Goal: Information Seeking & Learning: Compare options

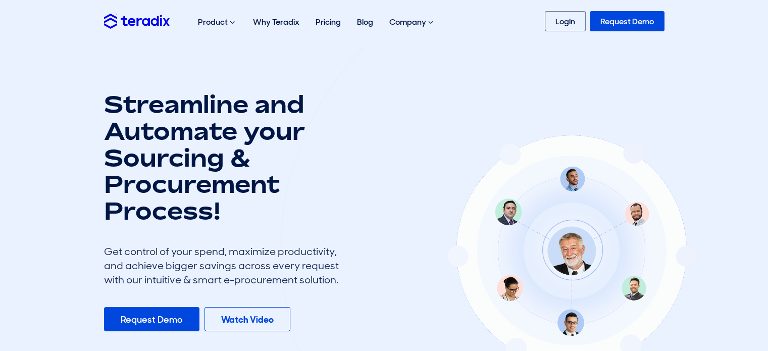
click at [566, 20] on link "Login" at bounding box center [565, 21] width 41 height 20
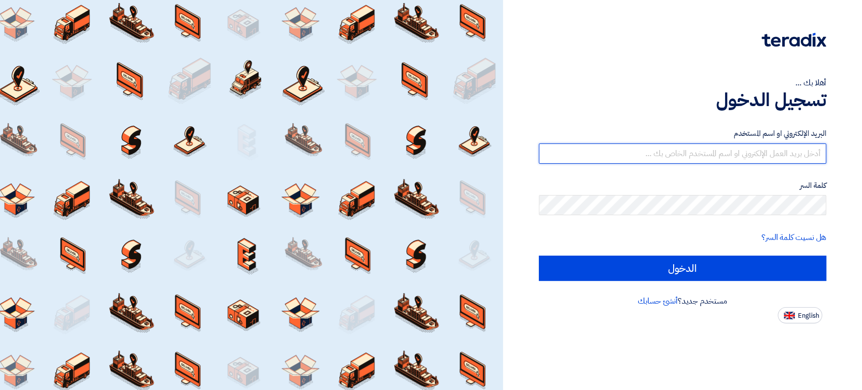
type input "[PERSON_NAME][EMAIL_ADDRESS][DOMAIN_NAME]"
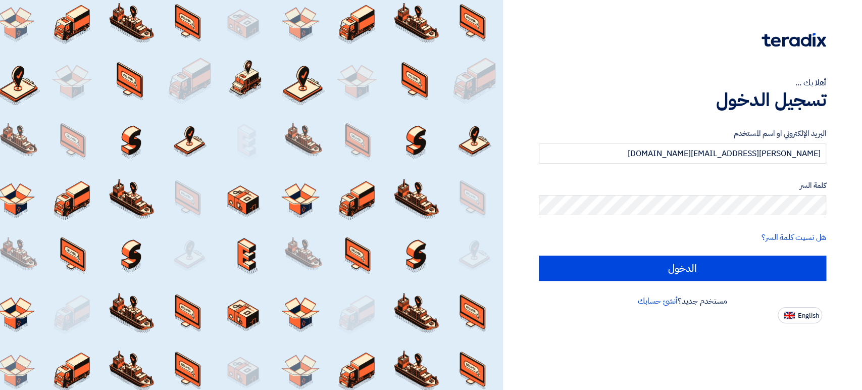
click at [793, 283] on div "البريد الإلكتروني او اسم المستخدم [PERSON_NAME][EMAIL_ADDRESS][DOMAIN_NAME] كلم…" at bounding box center [682, 204] width 287 height 181
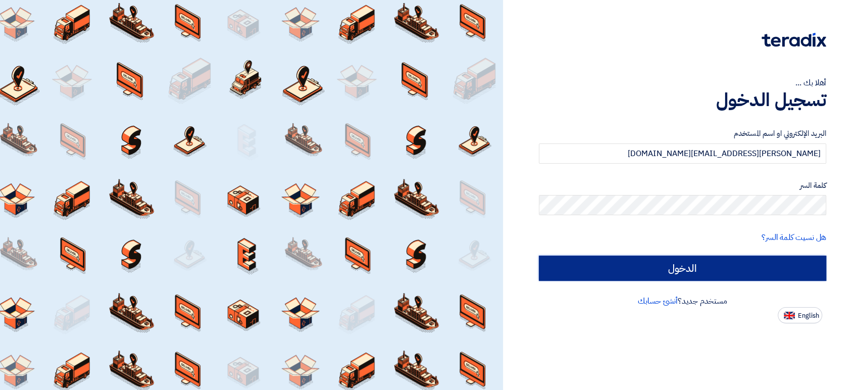
click at [794, 270] on input "الدخول" at bounding box center [682, 267] width 287 height 25
type input "Sign in"
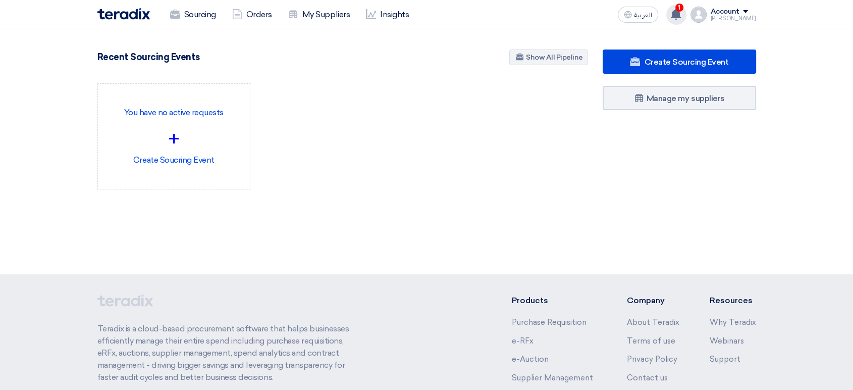
click at [687, 13] on div "1 You have a new offer for 'Supply of Workshop Equipment – Hurghada' request wi…" at bounding box center [676, 15] width 20 height 20
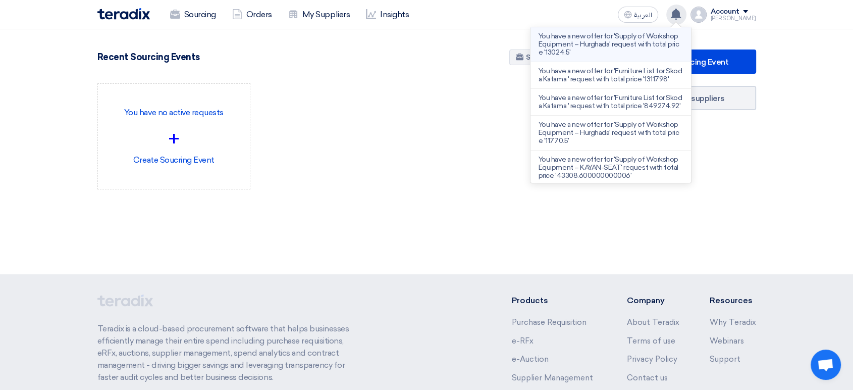
click at [639, 37] on p "You have a new offer for 'Supply of Workshop Equipment – Hurghada' request with…" at bounding box center [611, 44] width 144 height 24
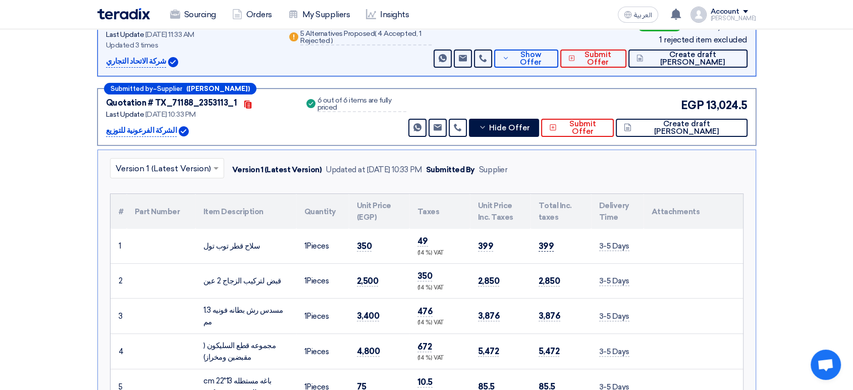
scroll to position [288, 0]
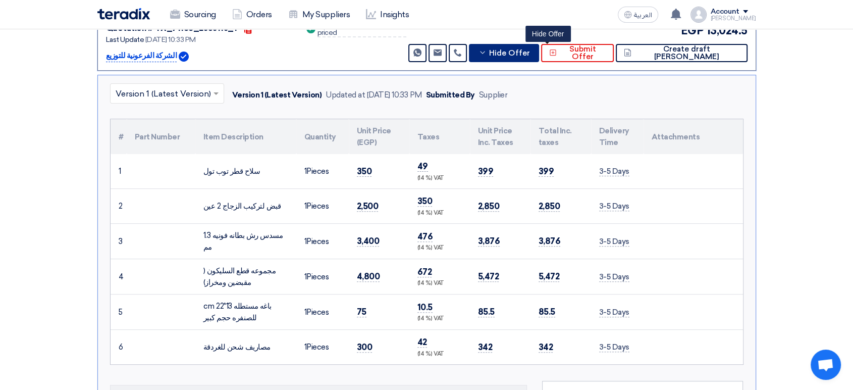
click at [530, 49] on span "Hide Offer" at bounding box center [509, 53] width 41 height 8
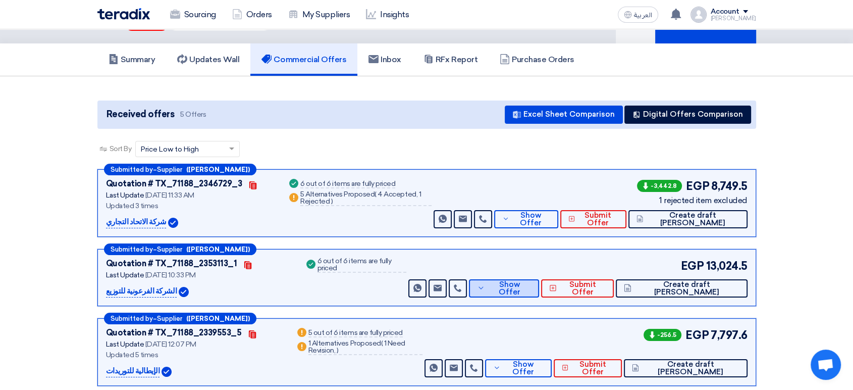
scroll to position [0, 0]
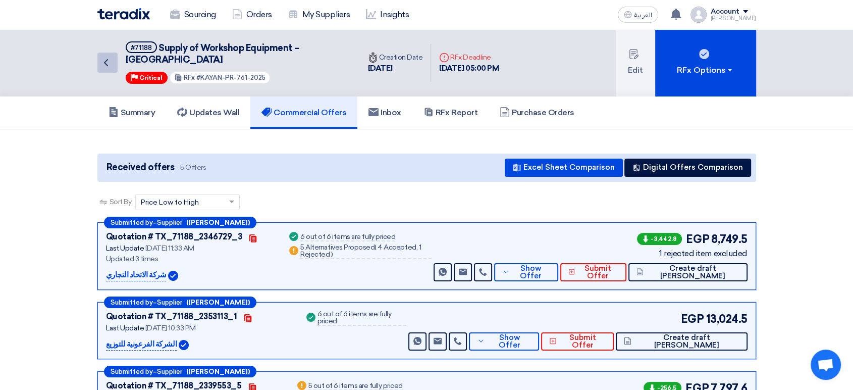
click at [104, 57] on icon "Back" at bounding box center [106, 63] width 12 height 12
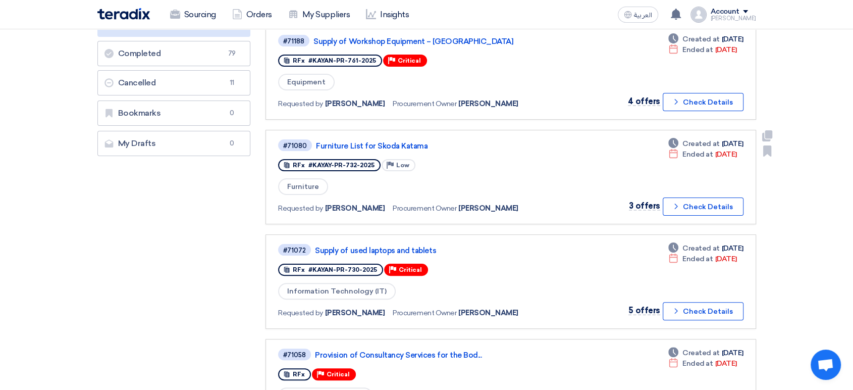
scroll to position [224, 0]
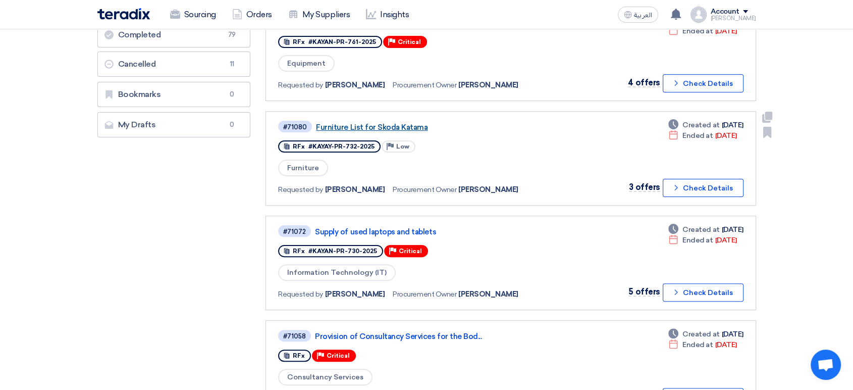
click at [379, 123] on link "Furniture List for Skoda Katama" at bounding box center [442, 127] width 252 height 9
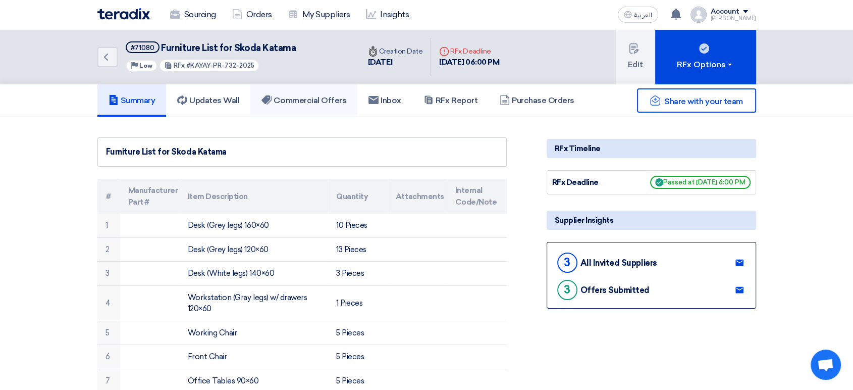
click at [288, 100] on h5 "Commercial Offers" at bounding box center [304, 100] width 85 height 10
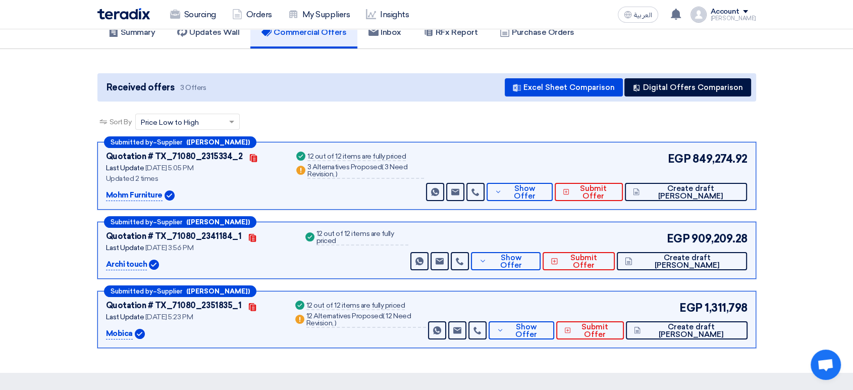
scroll to position [168, 0]
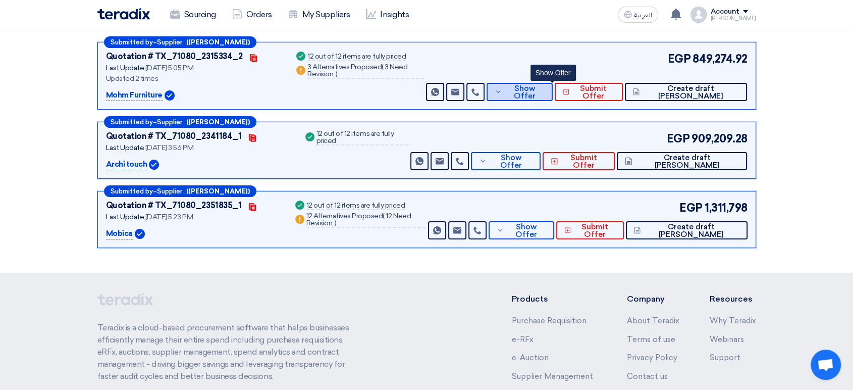
click at [544, 95] on span "Show Offer" at bounding box center [524, 92] width 40 height 15
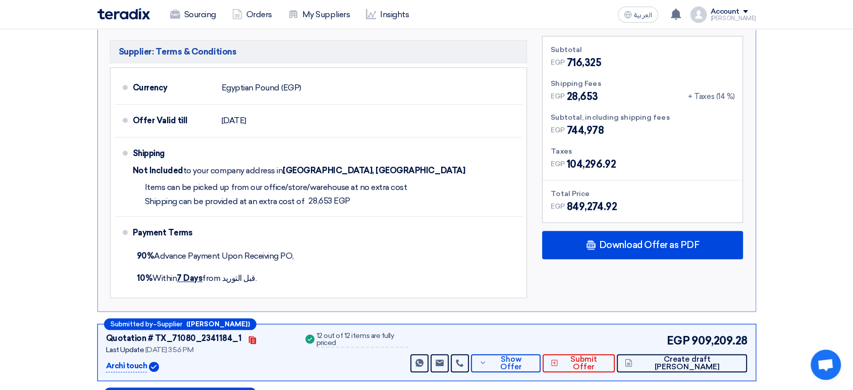
scroll to position [1010, 0]
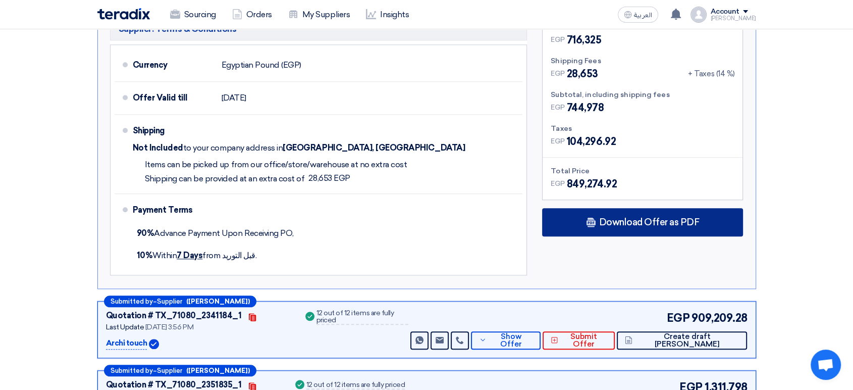
click at [611, 218] on span "Download Offer as PDF" at bounding box center [649, 222] width 100 height 9
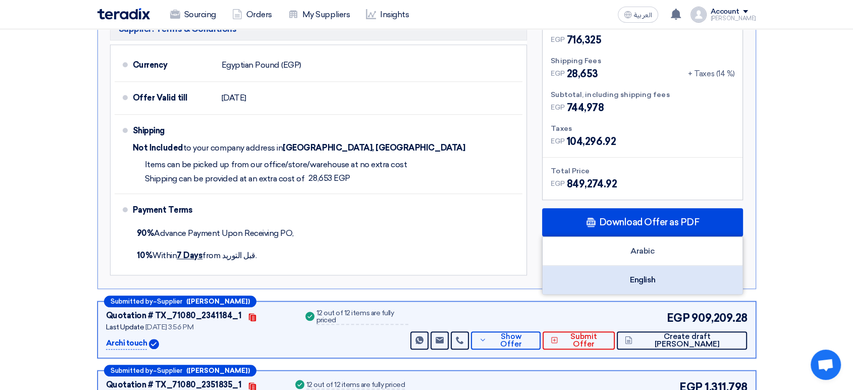
click at [663, 266] on div "English" at bounding box center [643, 280] width 200 height 28
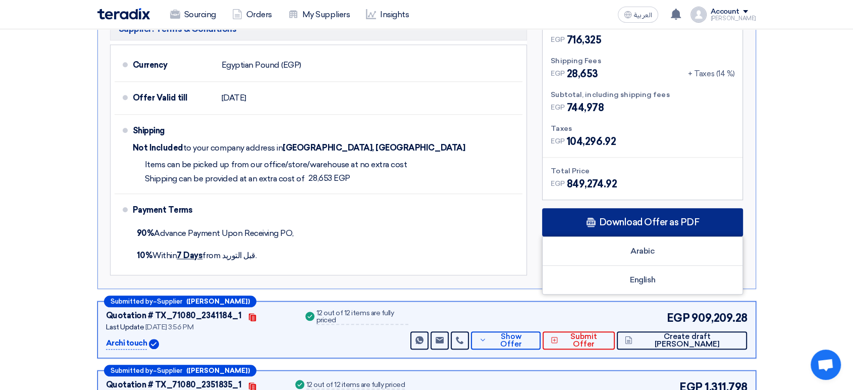
click at [696, 218] on span "Download Offer as PDF" at bounding box center [649, 222] width 100 height 9
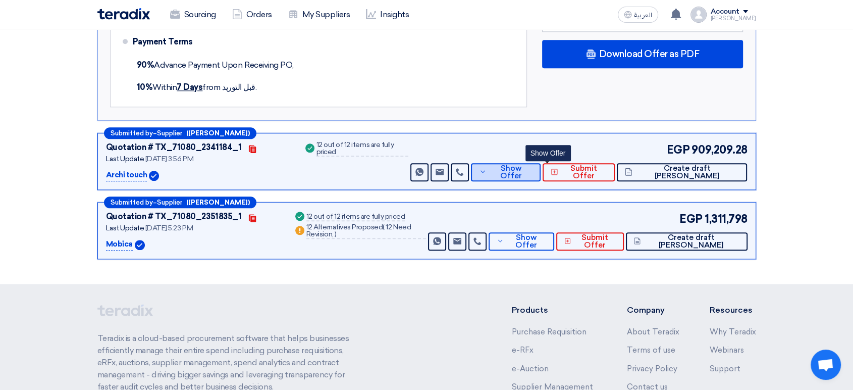
click at [533, 165] on span "Show Offer" at bounding box center [510, 172] width 43 height 15
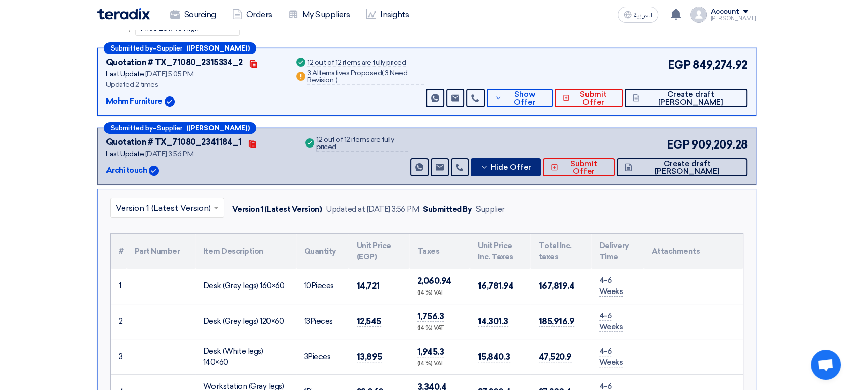
scroll to position [221, 0]
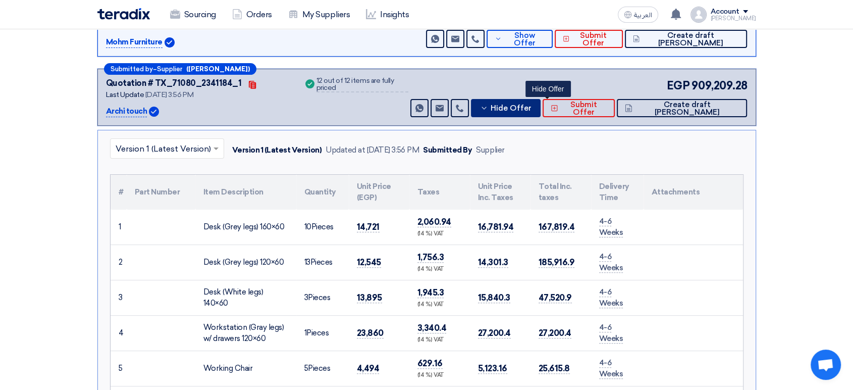
click at [532, 107] on span "Hide Offer" at bounding box center [511, 109] width 41 height 8
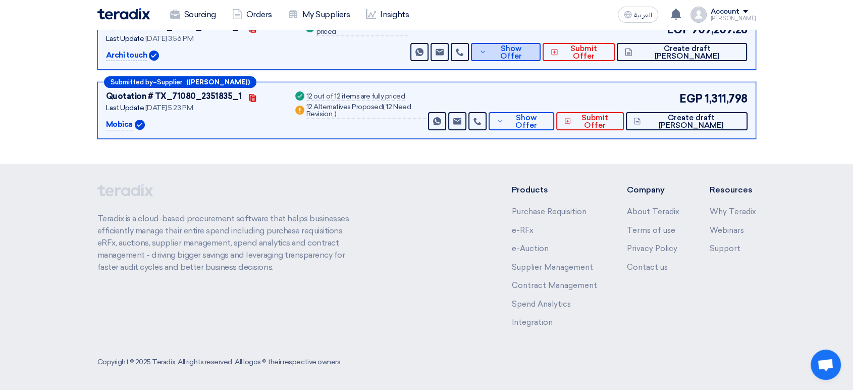
scroll to position [278, 0]
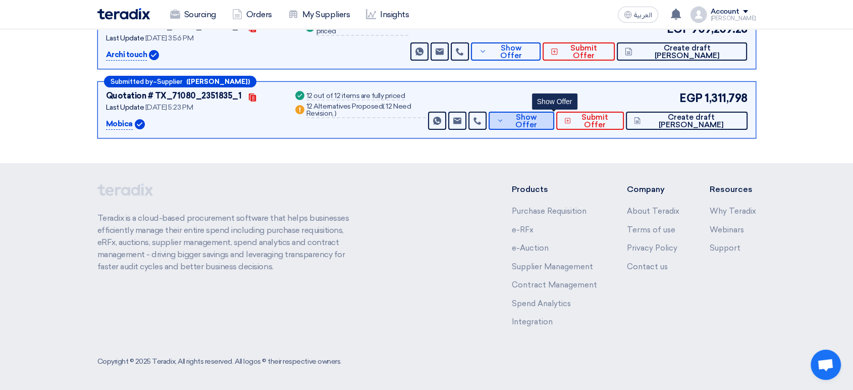
click at [546, 116] on span "Show Offer" at bounding box center [526, 121] width 40 height 15
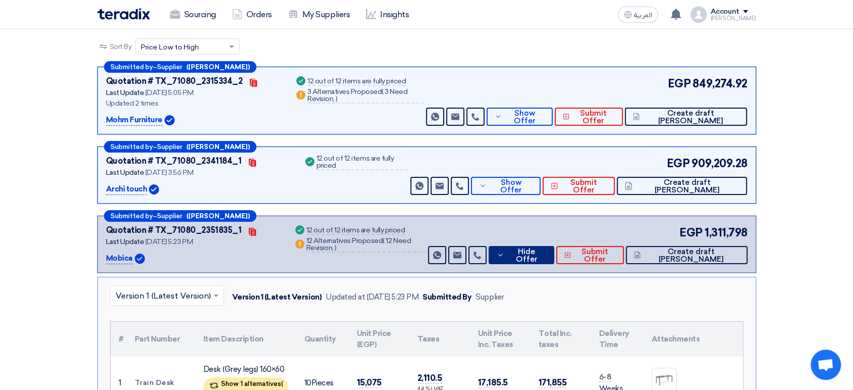
scroll to position [109, 0]
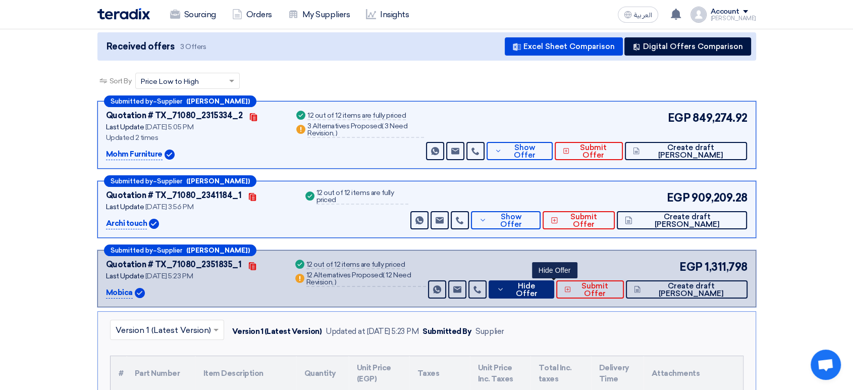
click at [541, 285] on span "Hide Offer" at bounding box center [526, 289] width 39 height 15
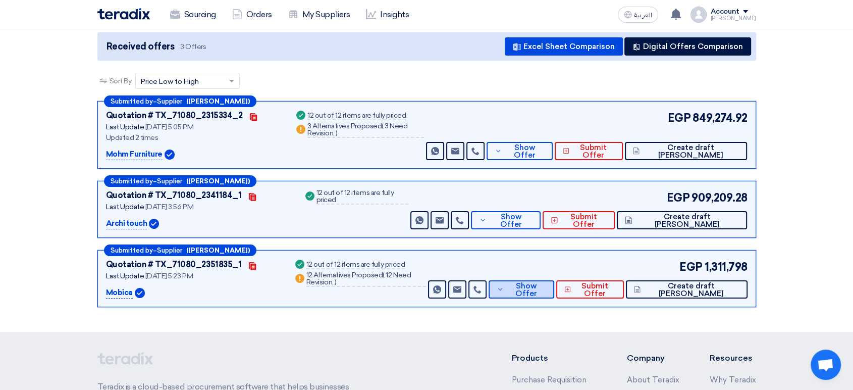
scroll to position [0, 0]
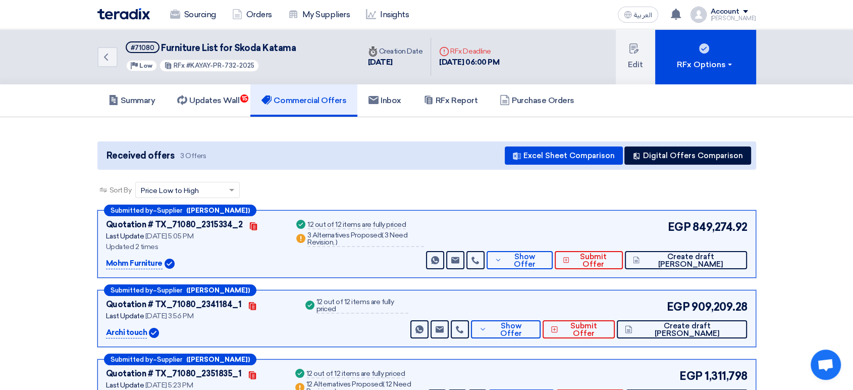
drag, startPoint x: 159, startPoint y: 265, endPoint x: 129, endPoint y: 266, distance: 29.3
click at [150, 265] on p "Mohm Furniture" at bounding box center [134, 263] width 57 height 12
click at [234, 241] on div "Updated 2 times" at bounding box center [194, 246] width 177 height 11
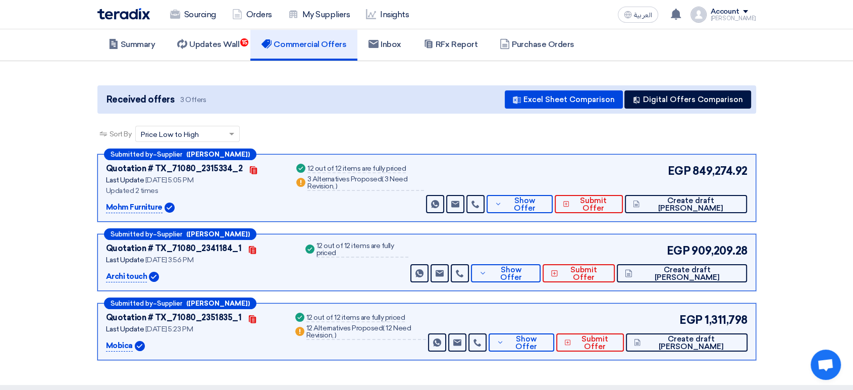
drag, startPoint x: 161, startPoint y: 205, endPoint x: 100, endPoint y: 206, distance: 60.6
click at [100, 206] on div "Submitted by – Supplier (Ahmed Khalil) Quotation # TX_71080_2315334_2 Contacts …" at bounding box center [426, 188] width 659 height 68
copy p "Mohm Furniture"
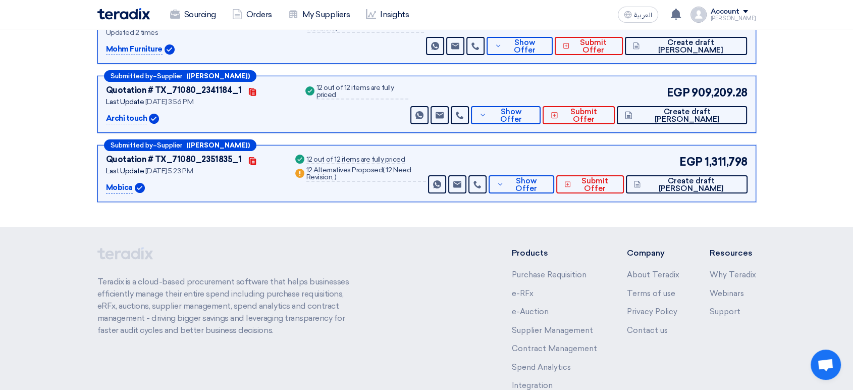
scroll to position [224, 0]
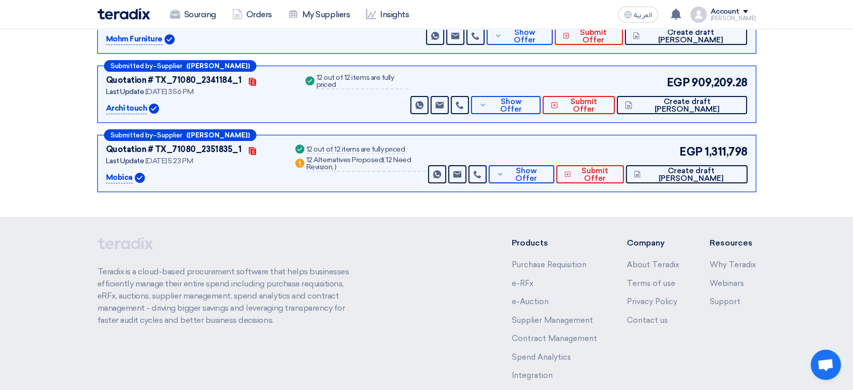
drag, startPoint x: 146, startPoint y: 107, endPoint x: 103, endPoint y: 107, distance: 42.9
click at [103, 107] on div "Submitted by – Supplier (Karem Ali) Quotation # TX_71080_2341184_1 Contacts Las…" at bounding box center [426, 94] width 659 height 57
copy p "Archi touch"
drag, startPoint x: 133, startPoint y: 177, endPoint x: 91, endPoint y: 177, distance: 41.4
click at [91, 177] on div "Submitted by – Supplier (Ahmed Khalil) Quotation # TX_71080_2315334_2 Contacts …" at bounding box center [427, 91] width 674 height 210
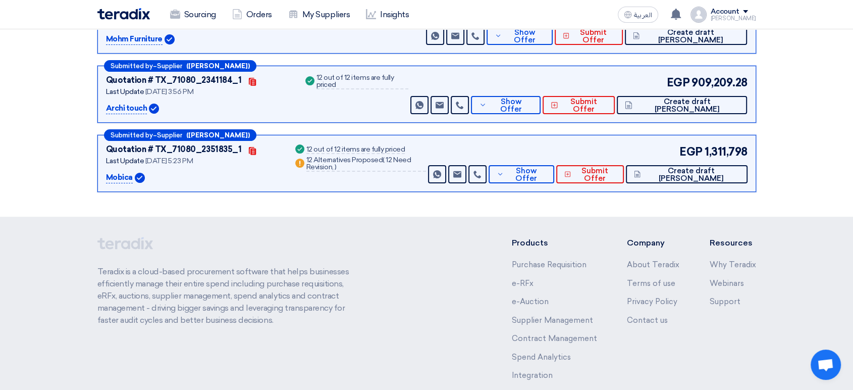
copy div "Mobica"
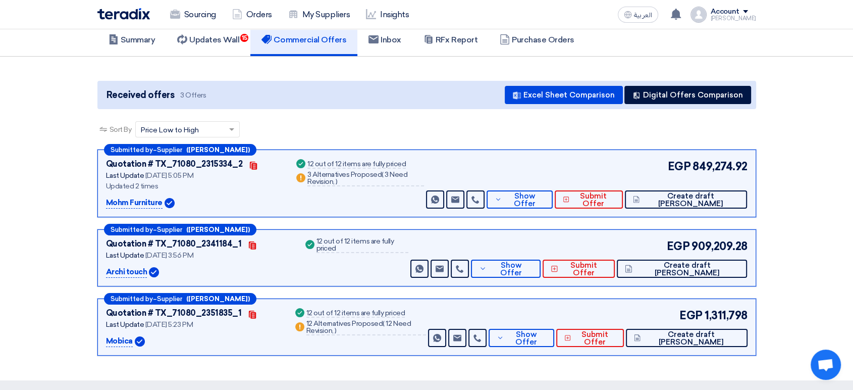
scroll to position [0, 0]
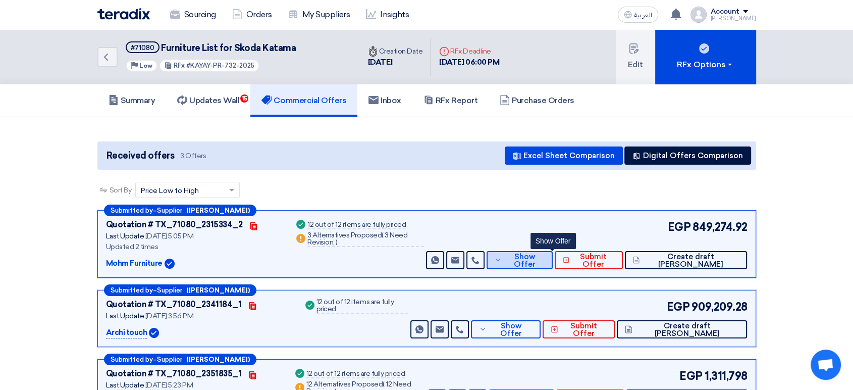
click at [538, 255] on span "Show Offer" at bounding box center [524, 260] width 40 height 15
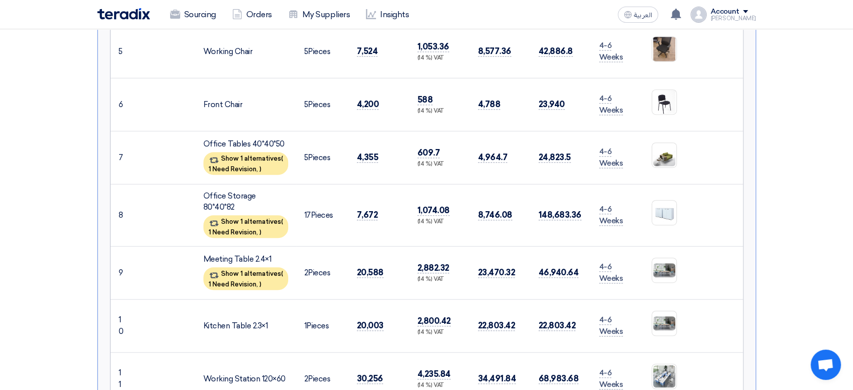
scroll to position [561, 0]
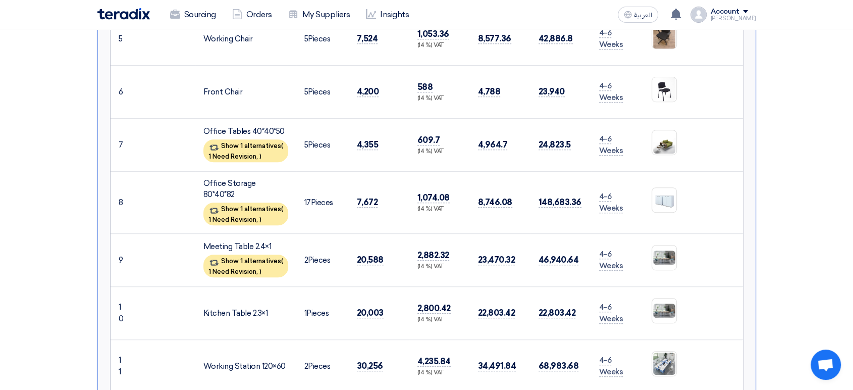
drag, startPoint x: 380, startPoint y: 192, endPoint x: 343, endPoint y: 192, distance: 36.9
click at [343, 192] on tr "8 Office Storage 80*40*82 Show 1 alternatives ( 1 Need Revision, )" at bounding box center [427, 202] width 633 height 62
copy tr "7,672"
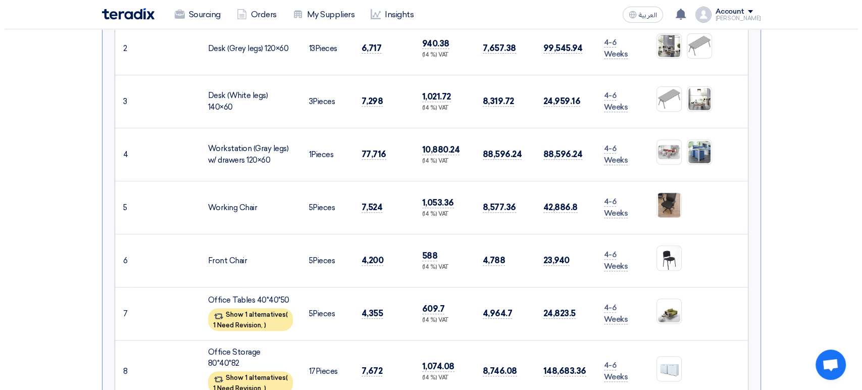
scroll to position [168, 0]
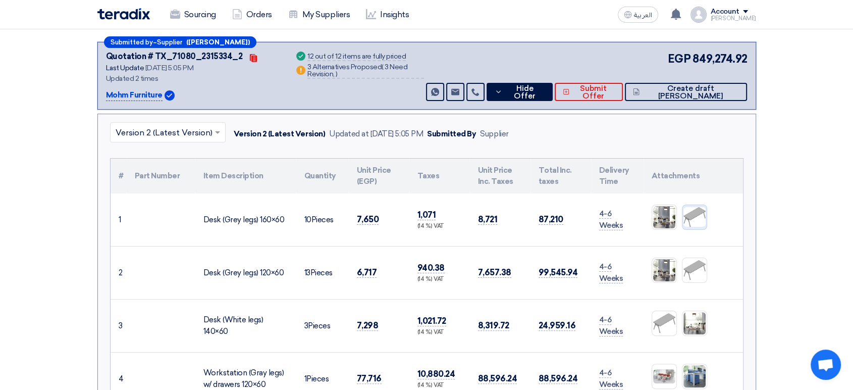
click at [693, 212] on img at bounding box center [695, 217] width 24 height 22
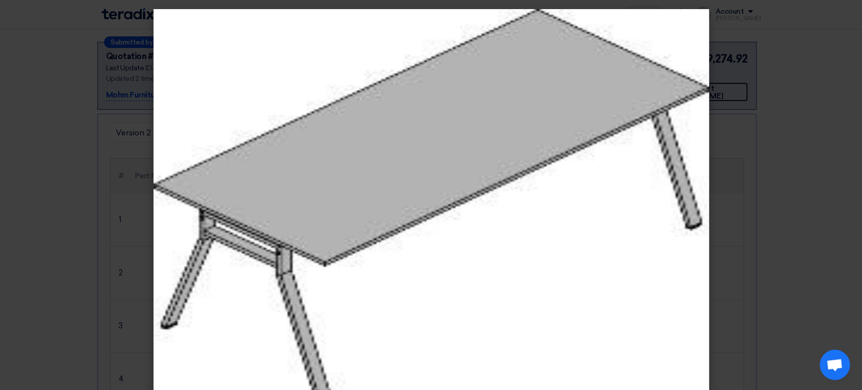
click at [787, 110] on modal-container at bounding box center [431, 195] width 862 height 390
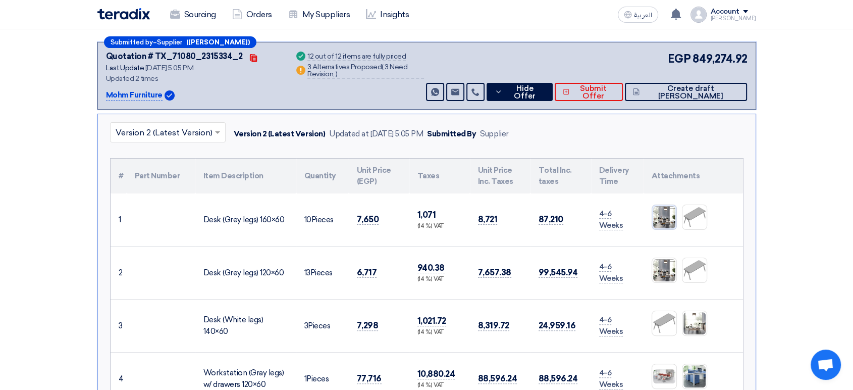
click at [663, 220] on img at bounding box center [664, 217] width 24 height 24
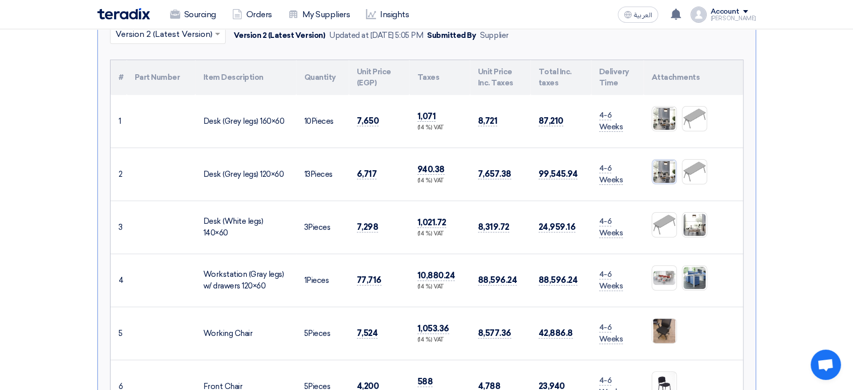
scroll to position [280, 0]
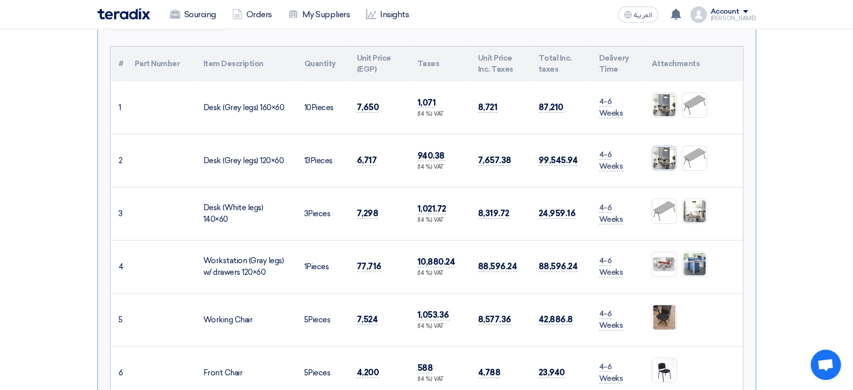
click at [666, 160] on img at bounding box center [664, 158] width 24 height 24
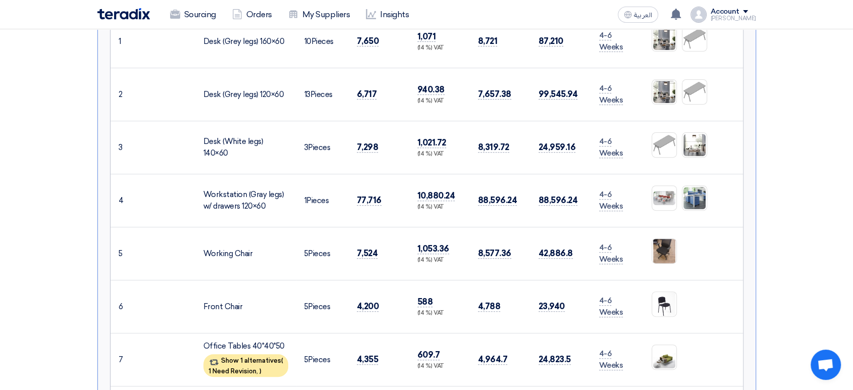
scroll to position [392, 0]
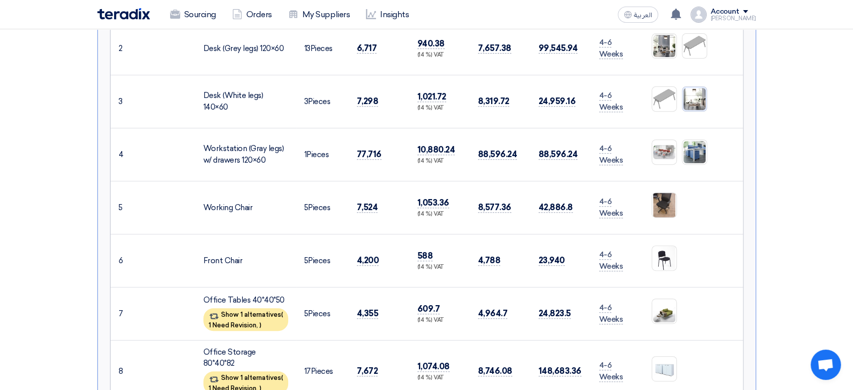
click at [702, 94] on img at bounding box center [695, 99] width 24 height 24
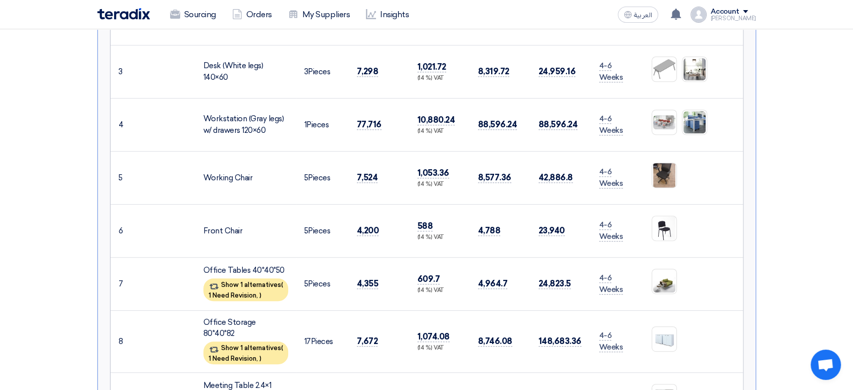
scroll to position [448, 0]
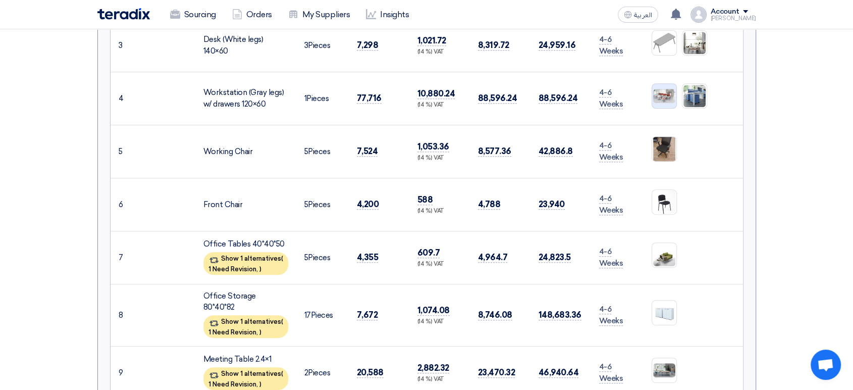
click at [664, 89] on img at bounding box center [664, 96] width 24 height 16
click at [663, 147] on img at bounding box center [664, 148] width 24 height 41
click at [662, 199] on img at bounding box center [664, 201] width 24 height 35
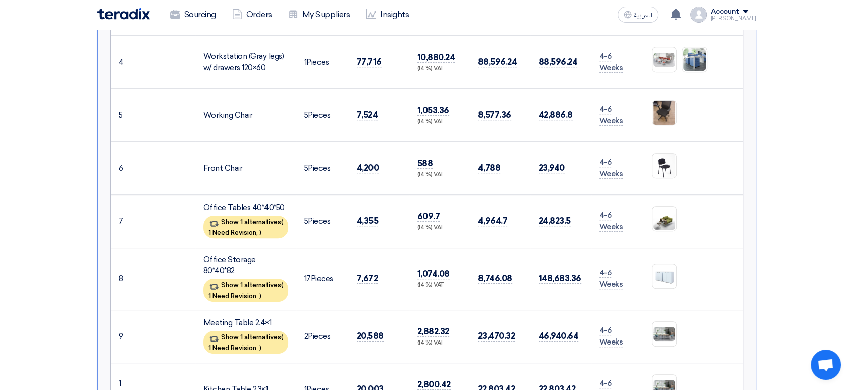
scroll to position [505, 0]
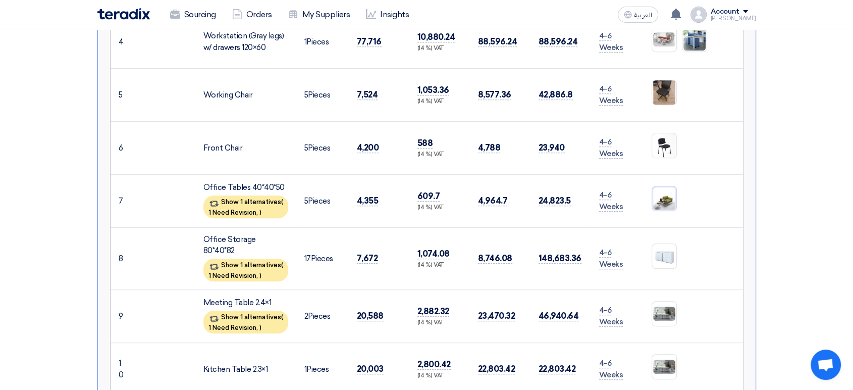
click at [668, 195] on img at bounding box center [664, 198] width 24 height 24
click at [662, 251] on img at bounding box center [664, 256] width 24 height 24
click at [670, 195] on img at bounding box center [664, 198] width 24 height 24
click at [668, 193] on img at bounding box center [664, 198] width 24 height 24
click at [668, 252] on img at bounding box center [664, 256] width 24 height 24
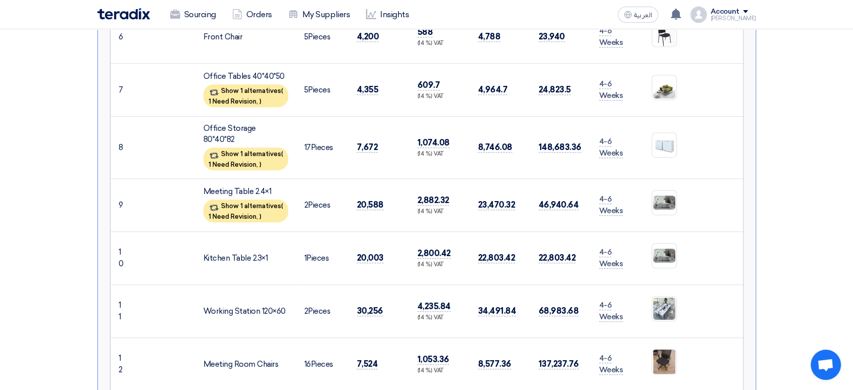
scroll to position [617, 0]
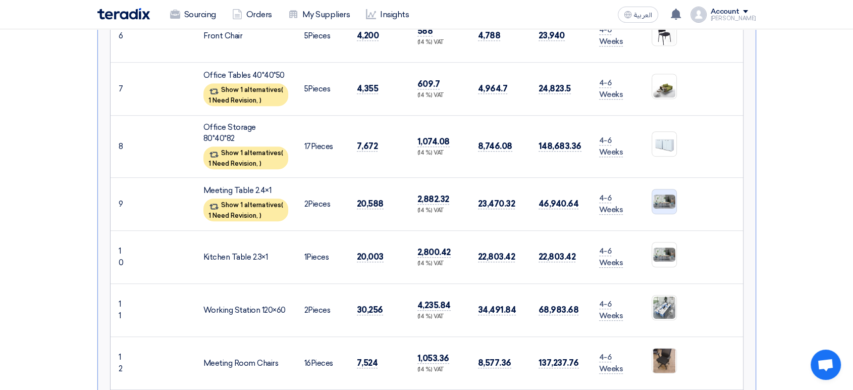
click at [662, 193] on img at bounding box center [664, 201] width 24 height 16
click at [663, 246] on img at bounding box center [664, 254] width 24 height 16
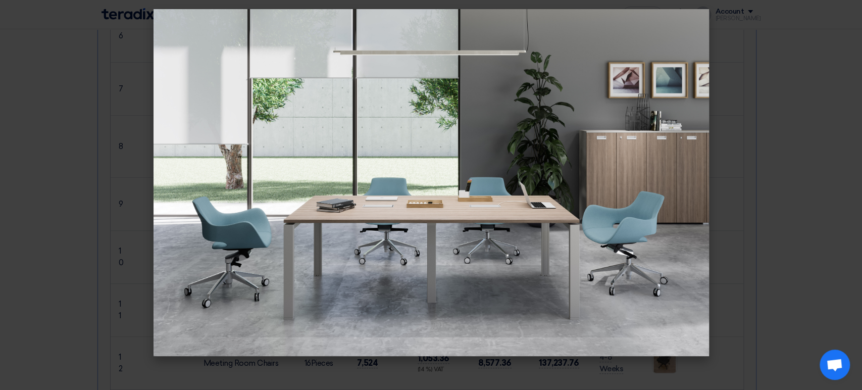
click at [751, 152] on modal-container at bounding box center [431, 195] width 862 height 390
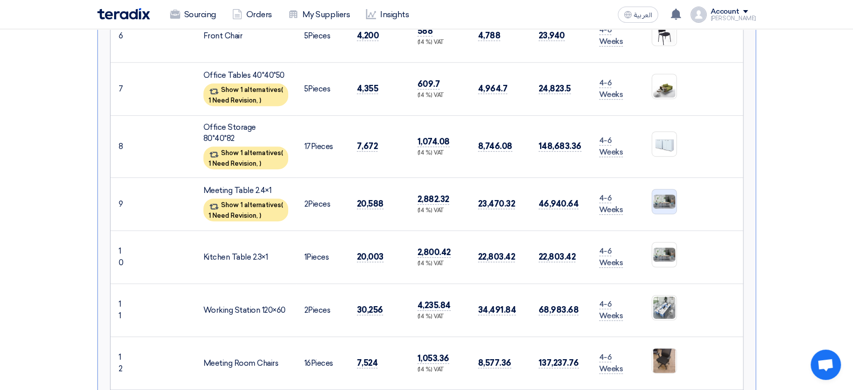
click at [665, 193] on img at bounding box center [664, 201] width 24 height 16
click at [664, 246] on img at bounding box center [664, 254] width 24 height 16
click at [662, 295] on img at bounding box center [664, 307] width 24 height 24
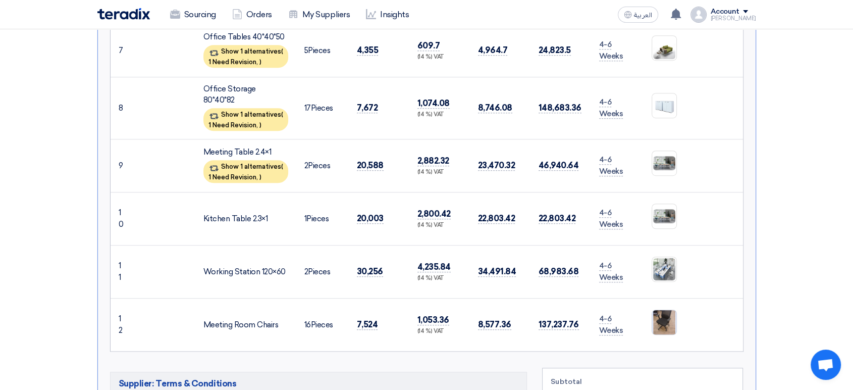
scroll to position [729, 0]
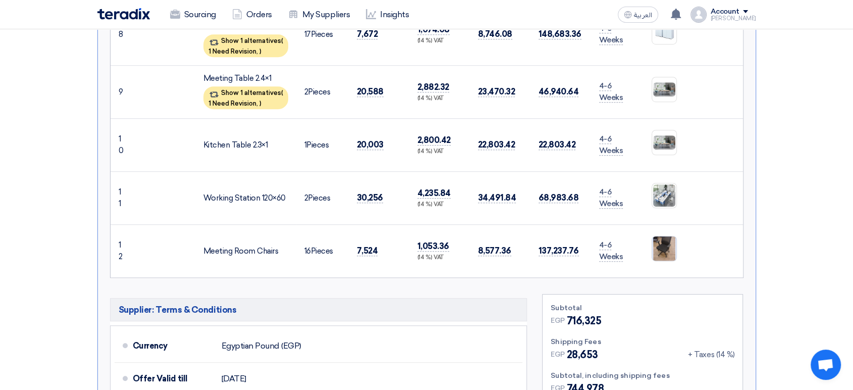
click at [664, 232] on img at bounding box center [664, 248] width 24 height 41
click at [664, 231] on ul at bounding box center [693, 248] width 83 height 35
click at [664, 231] on img at bounding box center [664, 248] width 24 height 41
click at [246, 99] on span "1 Need Revision," at bounding box center [233, 103] width 49 height 8
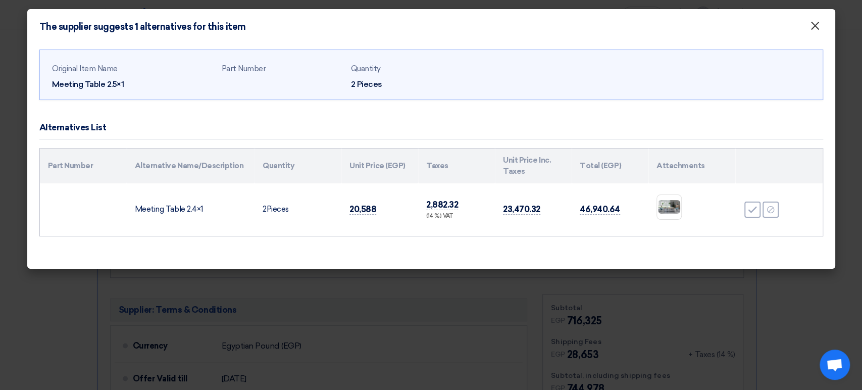
click at [817, 23] on span "×" at bounding box center [815, 28] width 10 height 20
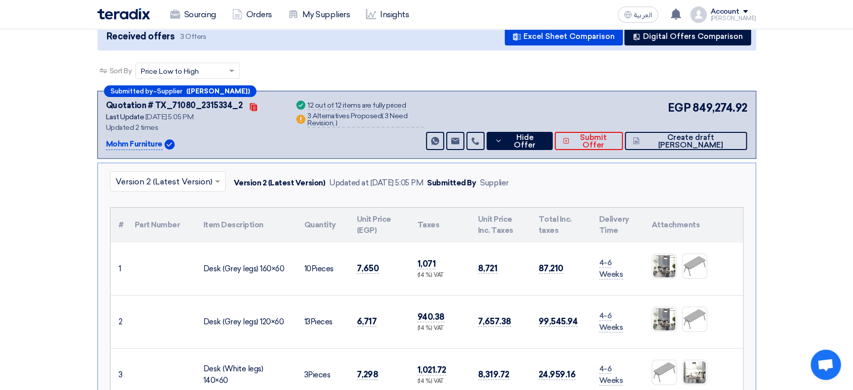
scroll to position [112, 0]
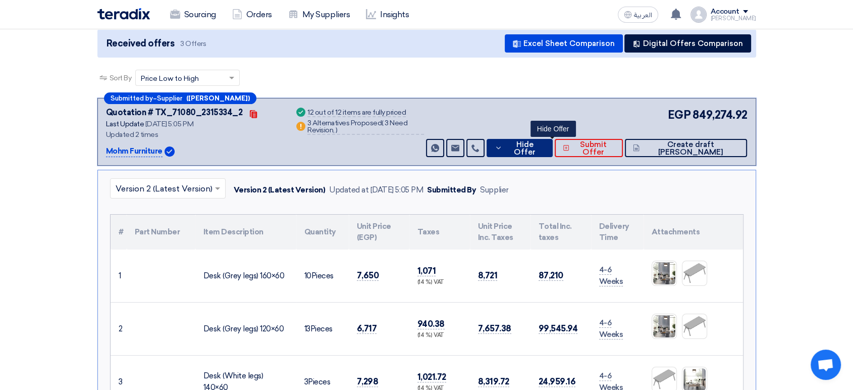
click at [544, 144] on span "Hide Offer" at bounding box center [524, 148] width 39 height 15
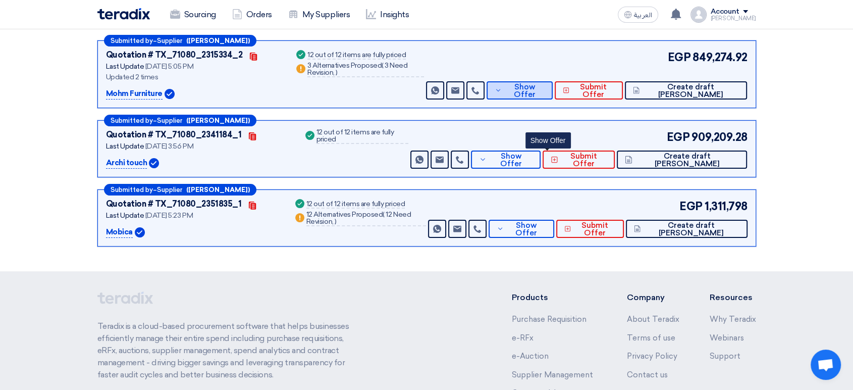
scroll to position [166, 0]
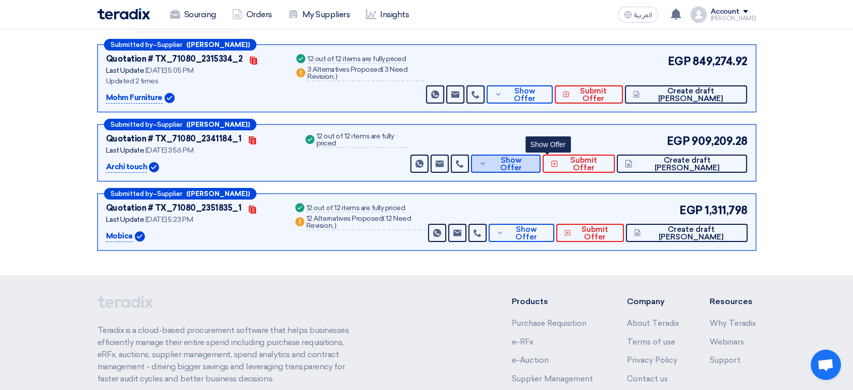
click at [533, 164] on span "Show Offer" at bounding box center [510, 164] width 43 height 15
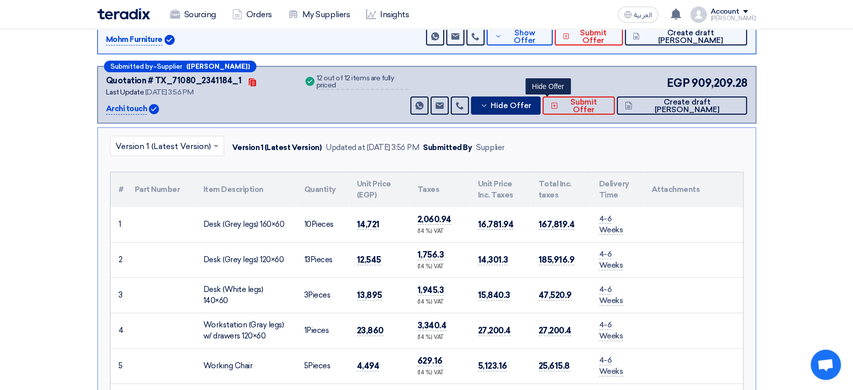
scroll to position [222, 0]
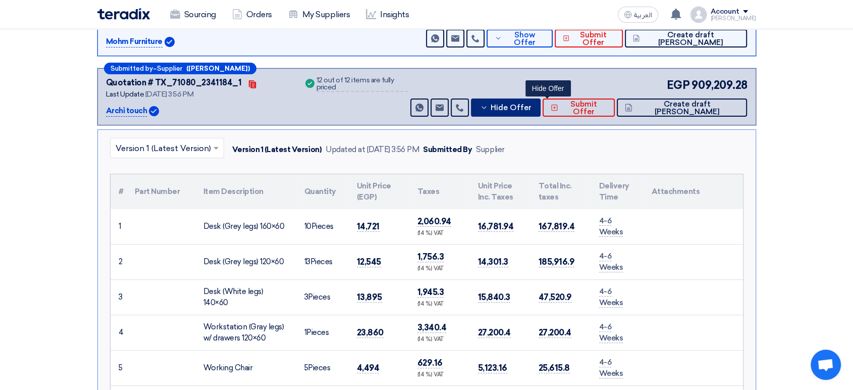
click at [532, 106] on span "Hide Offer" at bounding box center [511, 108] width 41 height 8
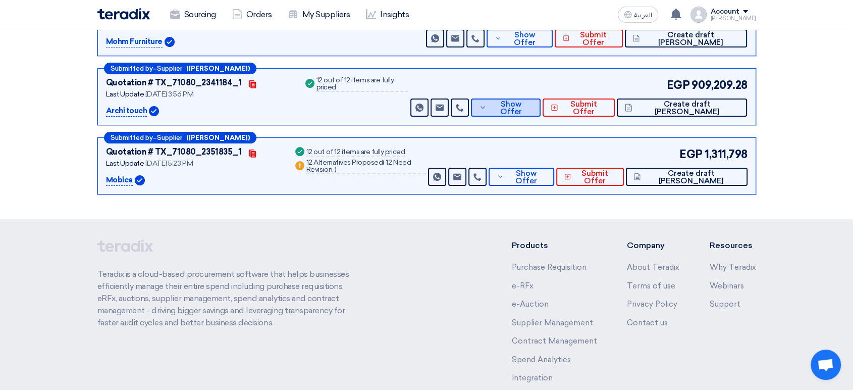
scroll to position [278, 0]
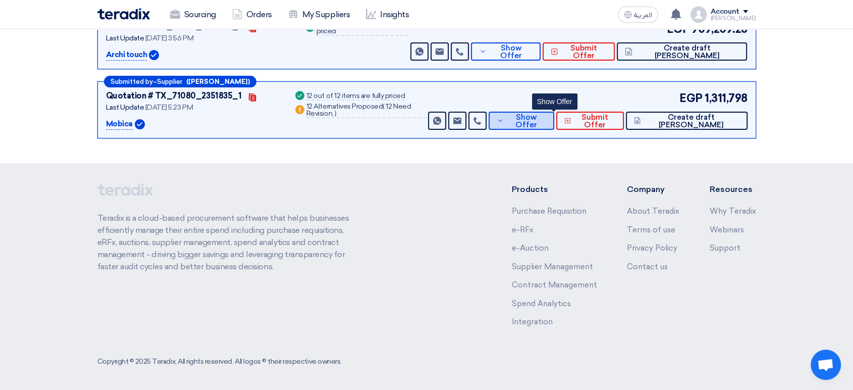
drag, startPoint x: 559, startPoint y: 116, endPoint x: 683, endPoint y: 235, distance: 171.8
click at [546, 116] on span "Show Offer" at bounding box center [526, 121] width 40 height 15
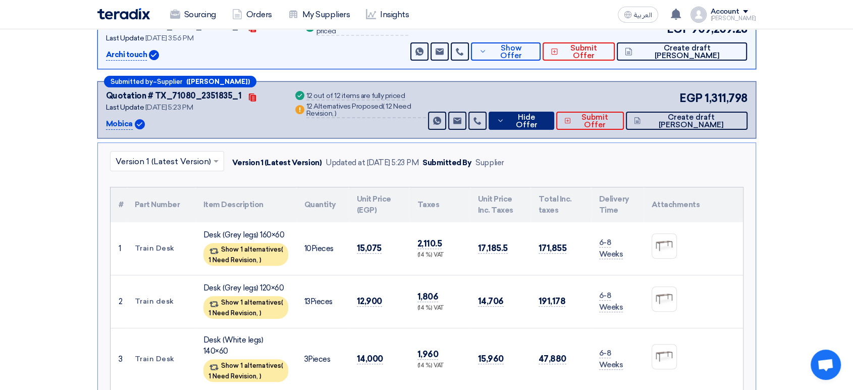
scroll to position [334, 0]
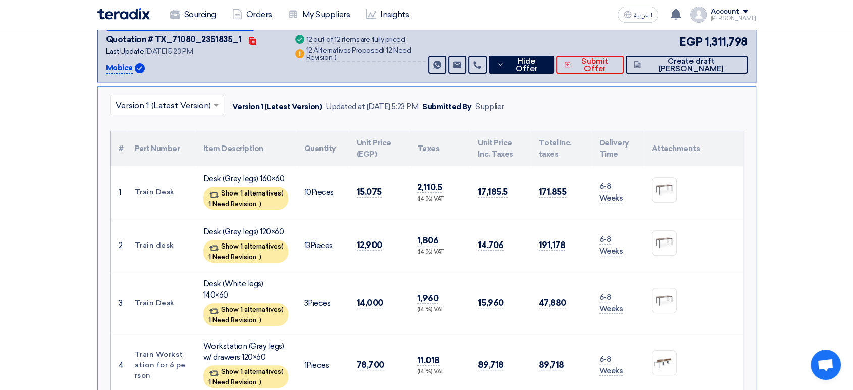
drag, startPoint x: 380, startPoint y: 192, endPoint x: 354, endPoint y: 191, distance: 25.8
click at [354, 191] on td "15,075" at bounding box center [379, 192] width 61 height 53
copy span "15,075"
drag, startPoint x: 356, startPoint y: 241, endPoint x: 390, endPoint y: 244, distance: 34.0
click at [390, 244] on td "12,900" at bounding box center [379, 245] width 61 height 53
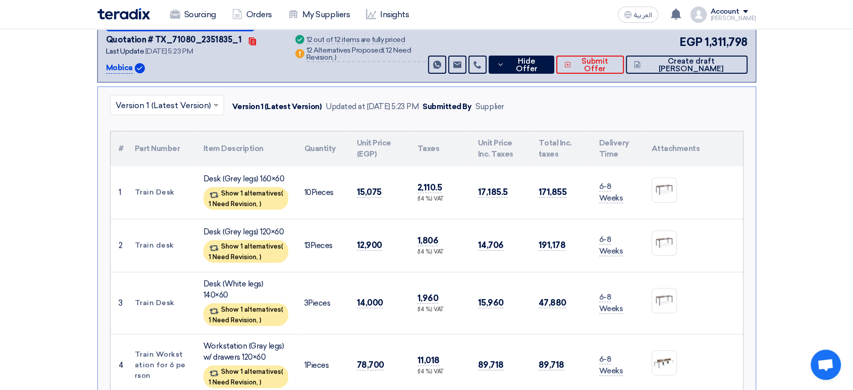
copy span "12,900"
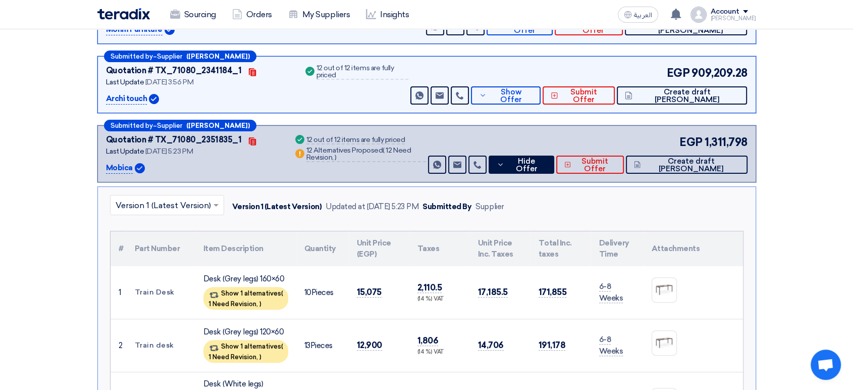
scroll to position [222, 0]
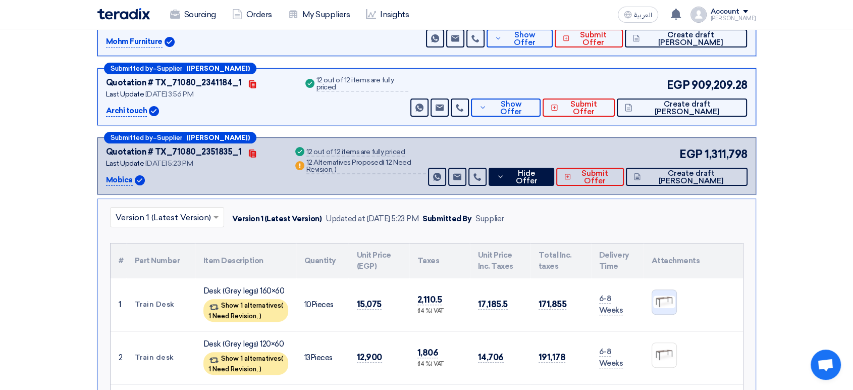
click at [664, 301] on img at bounding box center [664, 301] width 24 height 15
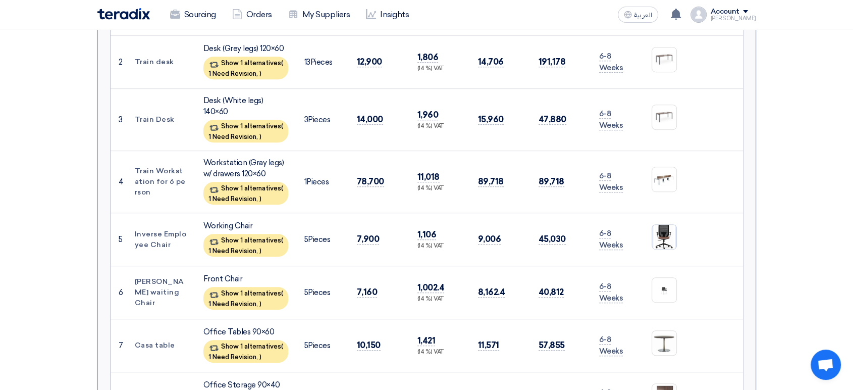
scroll to position [558, 0]
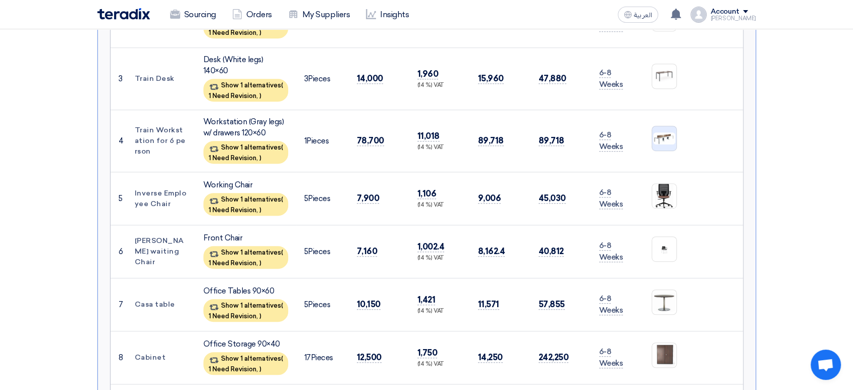
click at [660, 131] on img at bounding box center [664, 138] width 24 height 14
click at [659, 131] on img at bounding box center [664, 138] width 24 height 14
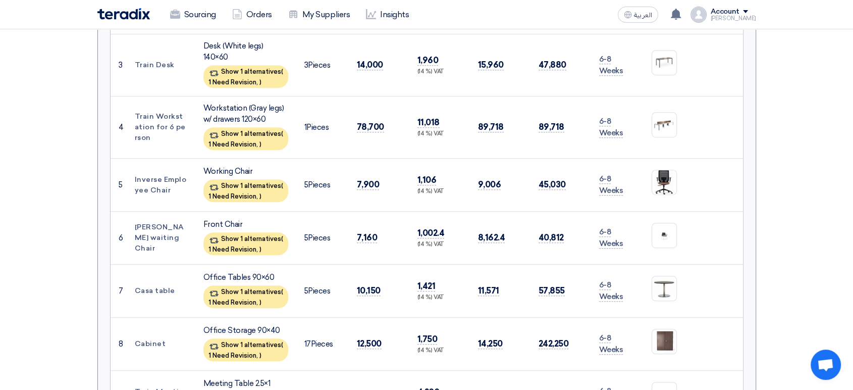
scroll to position [614, 0]
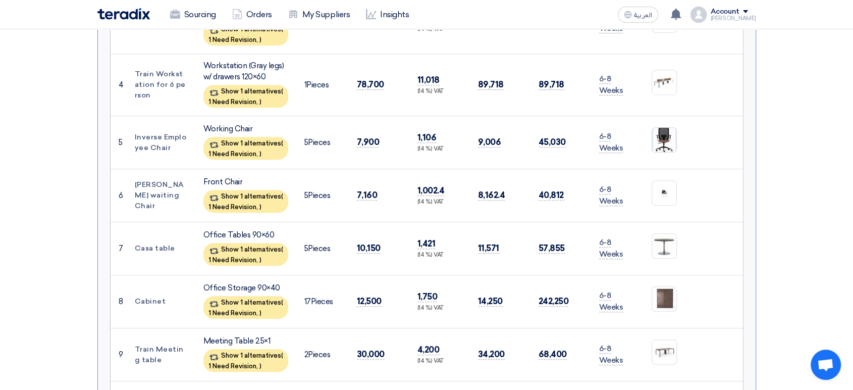
click at [663, 126] on img at bounding box center [664, 140] width 24 height 28
click at [668, 185] on img at bounding box center [664, 192] width 24 height 15
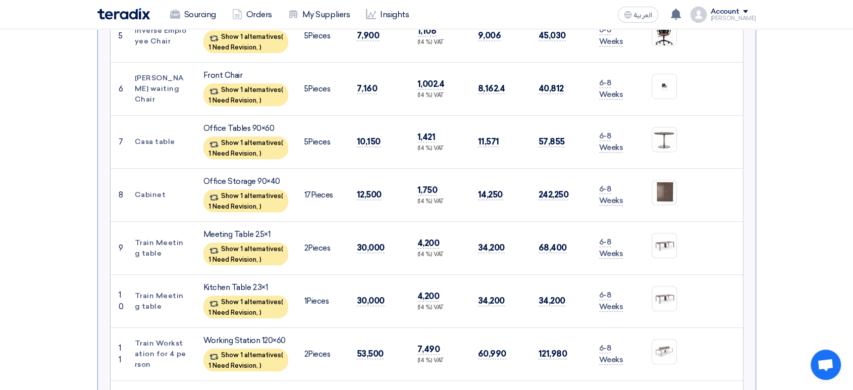
scroll to position [727, 0]
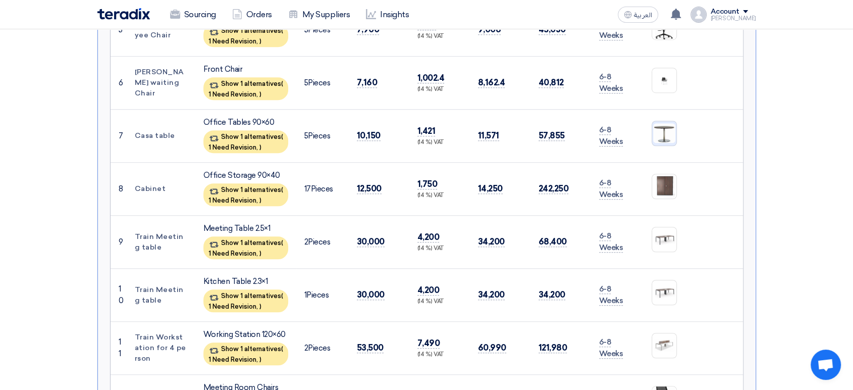
click at [663, 122] on img at bounding box center [664, 133] width 24 height 22
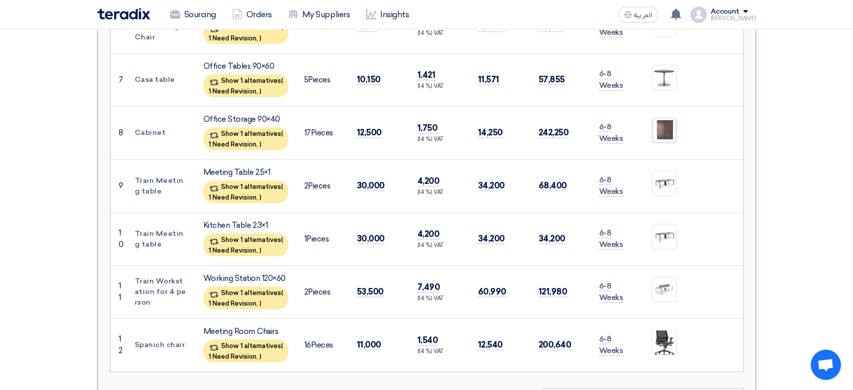
click at [668, 120] on img at bounding box center [664, 130] width 24 height 26
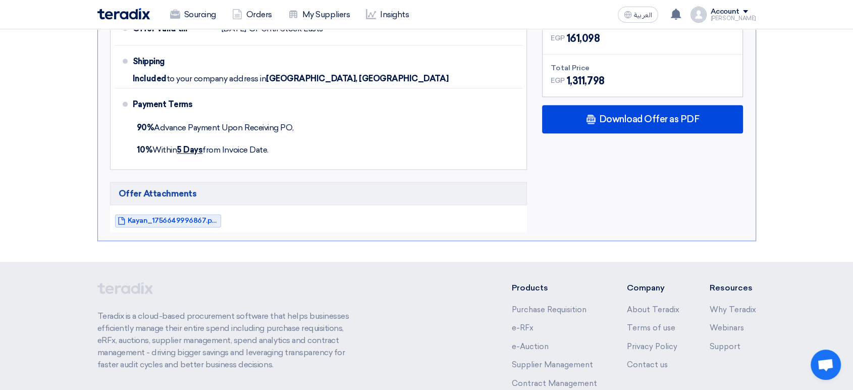
scroll to position [1231, 0]
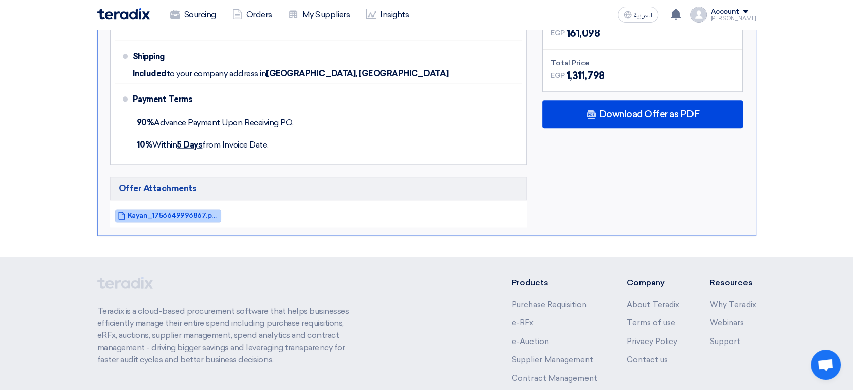
click at [179, 212] on span "Kayan_1756649996867.pdf" at bounding box center [173, 216] width 91 height 8
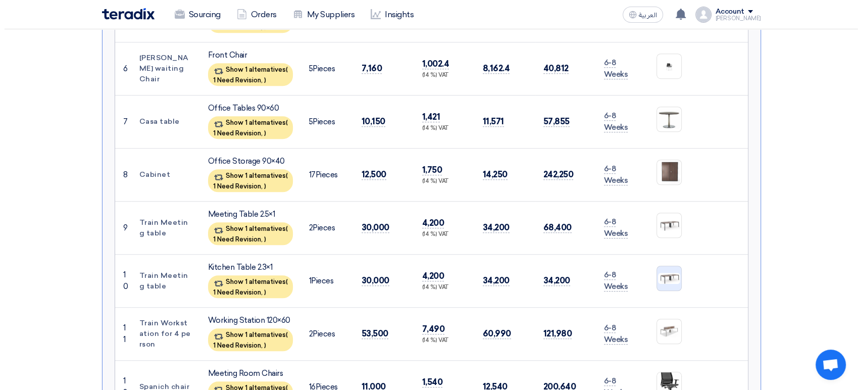
scroll to position [839, 0]
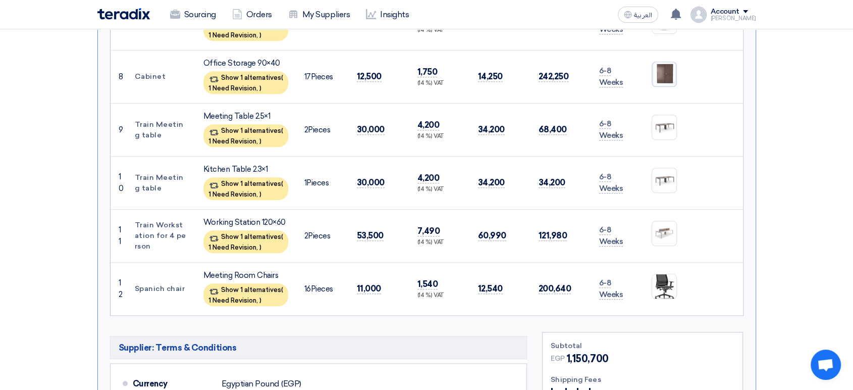
click at [670, 61] on img at bounding box center [664, 74] width 24 height 26
click at [658, 66] on img at bounding box center [664, 74] width 24 height 26
click at [670, 121] on img at bounding box center [664, 127] width 24 height 13
click at [668, 226] on img at bounding box center [664, 233] width 24 height 15
click at [655, 272] on img at bounding box center [664, 286] width 24 height 32
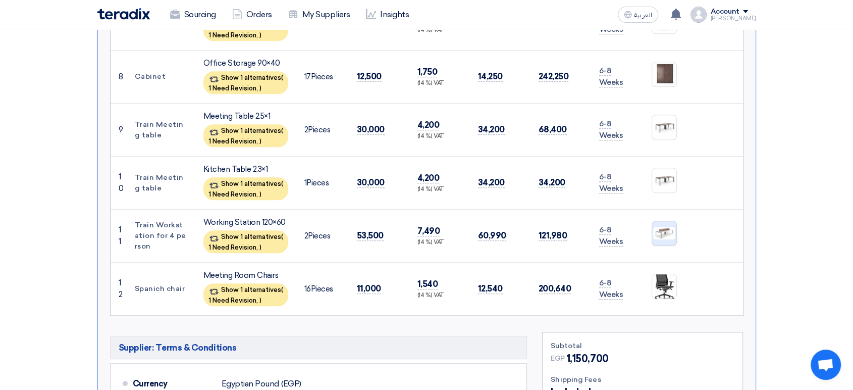
click at [670, 226] on img at bounding box center [664, 233] width 24 height 15
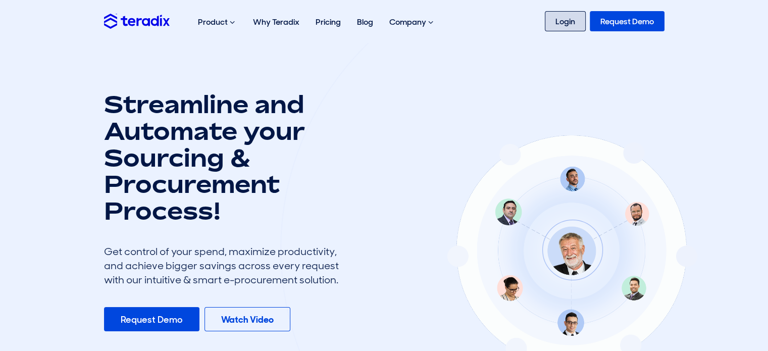
click at [559, 21] on link "Login" at bounding box center [565, 21] width 41 height 20
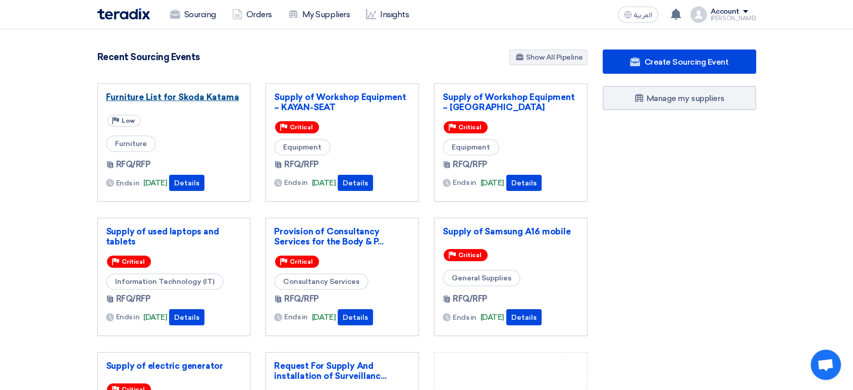
click at [195, 98] on link "Furniture List for Skoda Katama" at bounding box center [174, 97] width 136 height 10
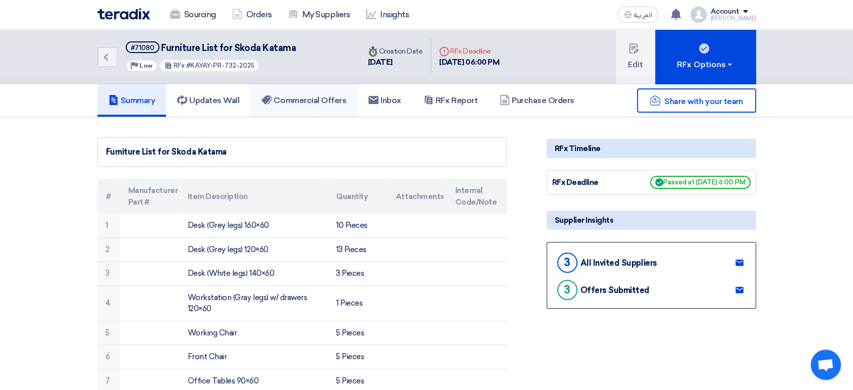
click at [330, 100] on h5 "Commercial Offers" at bounding box center [304, 100] width 85 height 10
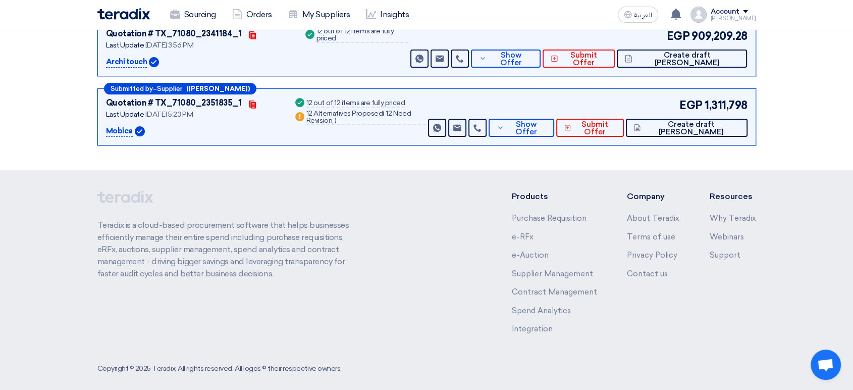
scroll to position [278, 0]
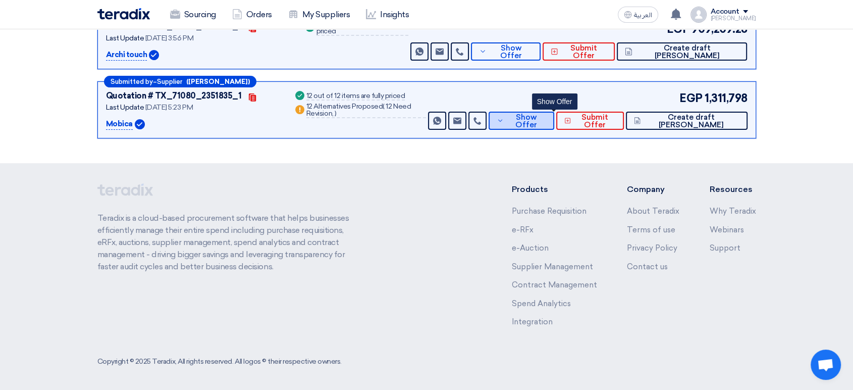
click at [546, 121] on span "Show Offer" at bounding box center [526, 121] width 40 height 15
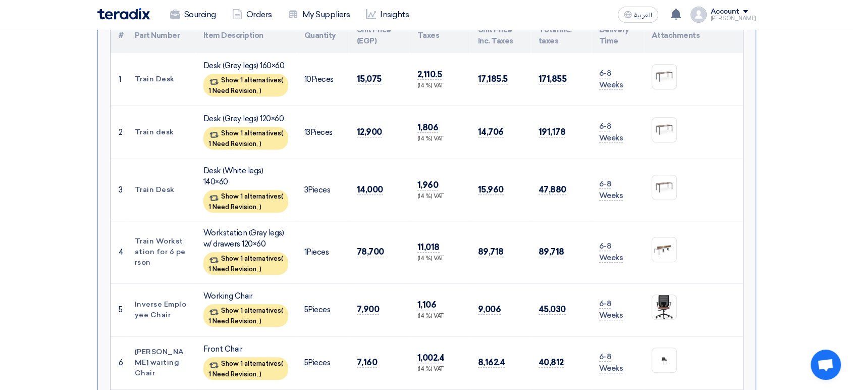
scroll to position [110, 0]
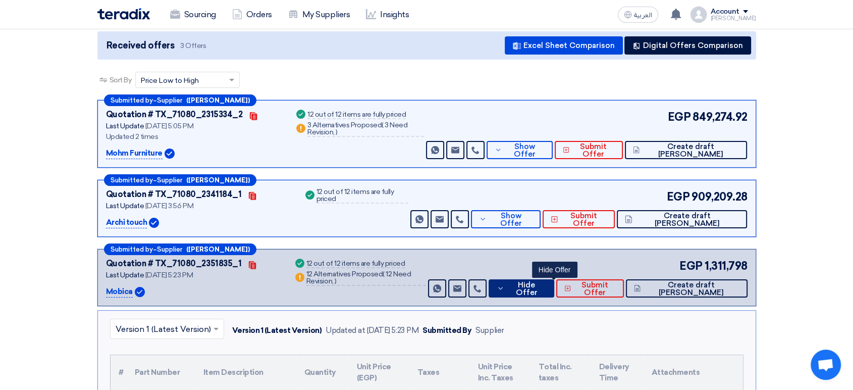
click at [554, 283] on button "Hide Offer" at bounding box center [522, 288] width 66 height 18
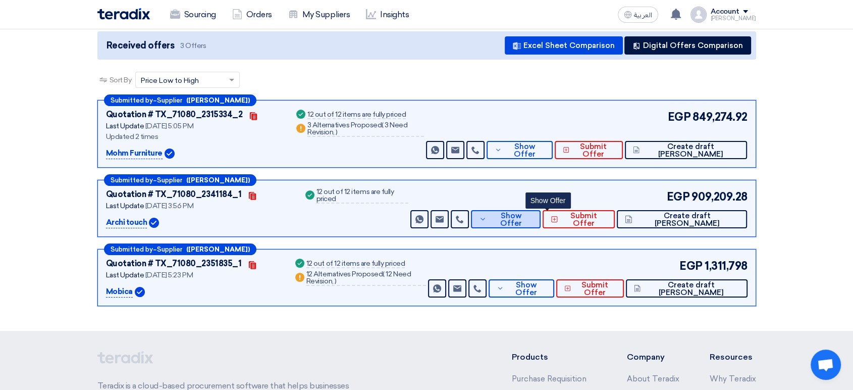
click at [533, 219] on span "Show Offer" at bounding box center [510, 219] width 43 height 15
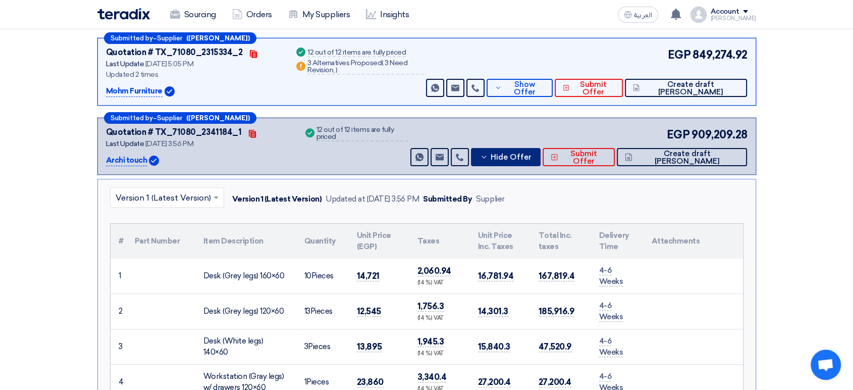
scroll to position [279, 0]
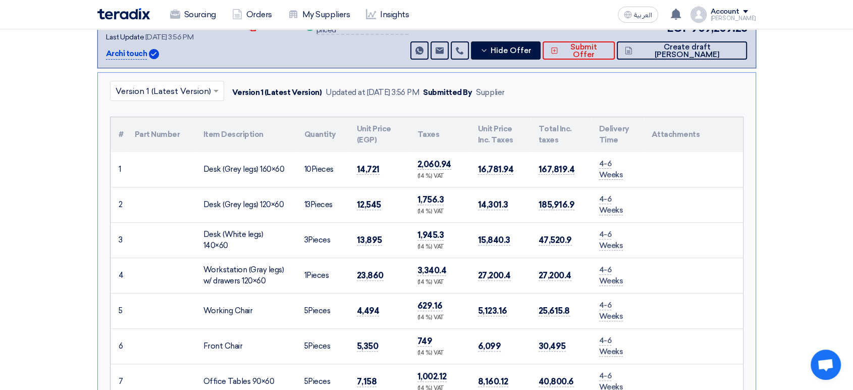
click at [159, 54] on img at bounding box center [154, 54] width 10 height 10
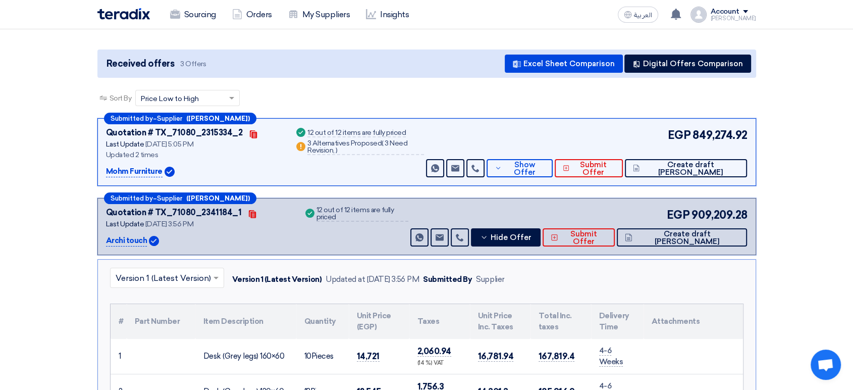
scroll to position [0, 0]
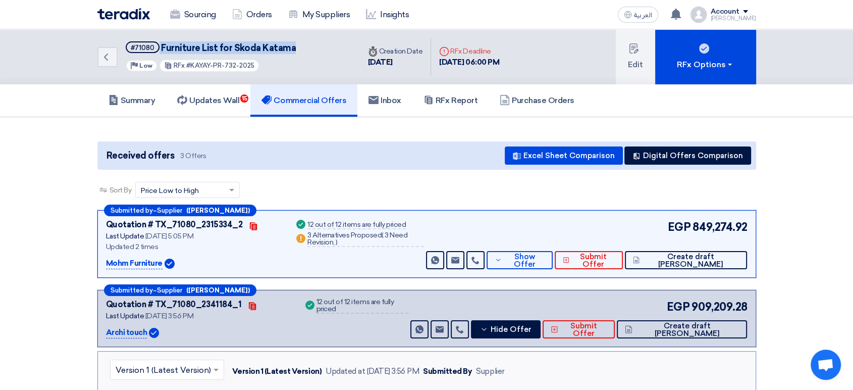
drag, startPoint x: 297, startPoint y: 51, endPoint x: 158, endPoint y: 50, distance: 139.9
click at [158, 50] on div "Back #71080 Furniture List for Skoda Katama Priority Low RFx #KAYAY-PR-732-2025" at bounding box center [228, 56] width 263 height 55
copy h5 "Furniture List for Skoda Katama"
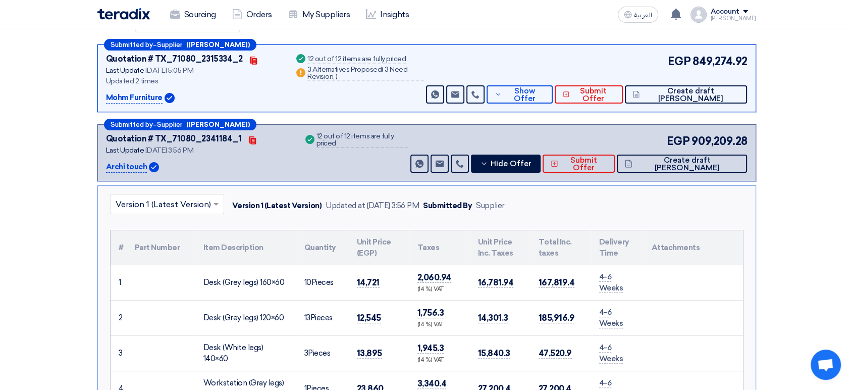
scroll to position [168, 0]
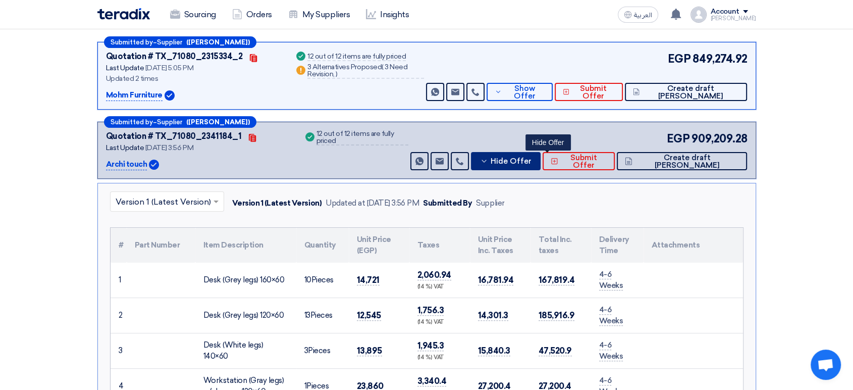
click at [532, 158] on span "Hide Offer" at bounding box center [511, 162] width 41 height 8
